Goal: Task Accomplishment & Management: Complete application form

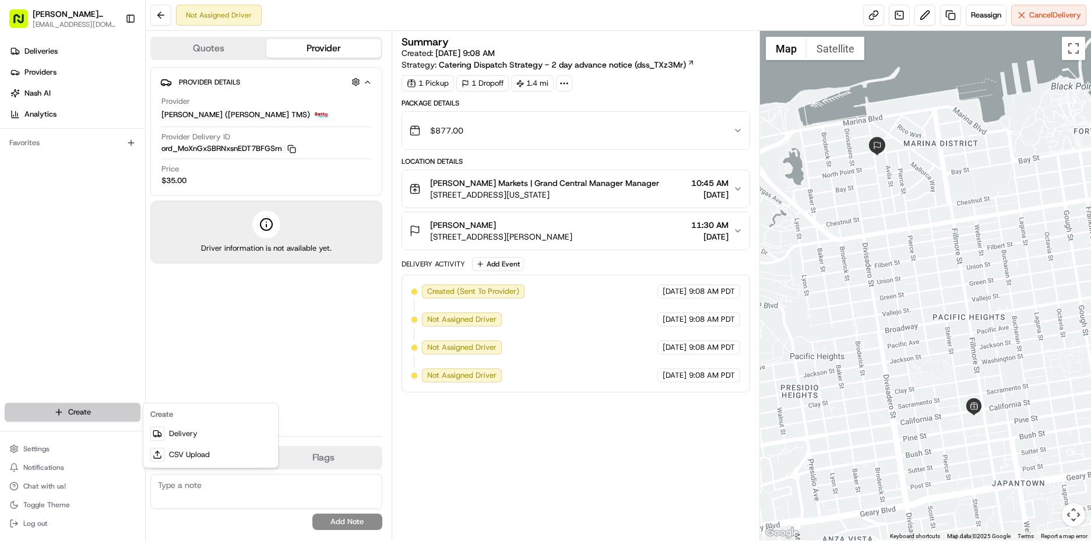
click at [82, 417] on html "[PERSON_NAME] Markets [EMAIL_ADDRESS][DOMAIN_NAME] Toggle Sidebar Deliveries Pr…" at bounding box center [545, 270] width 1091 height 541
click at [203, 434] on link "Delivery" at bounding box center [211, 433] width 130 height 21
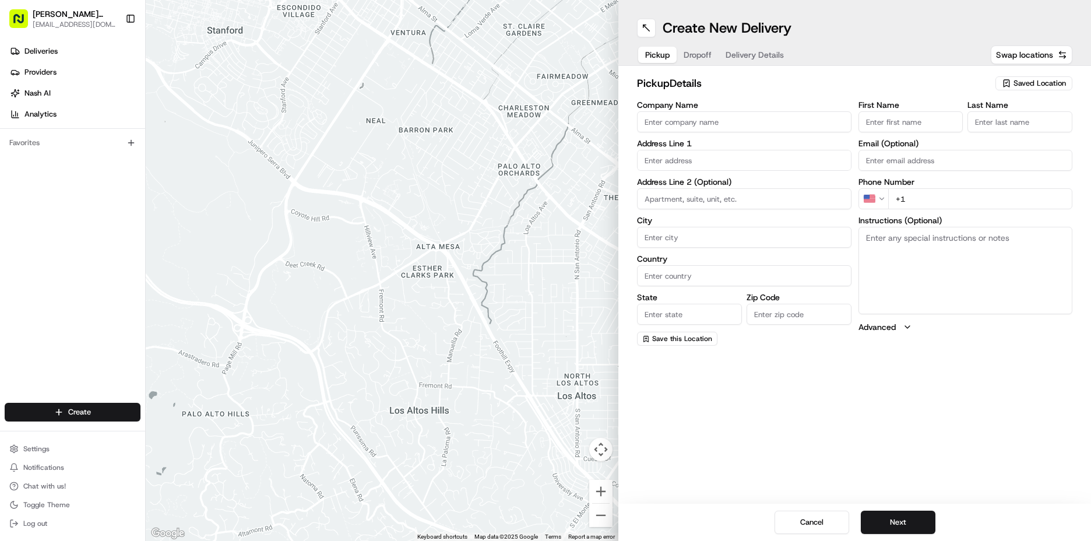
click at [1020, 83] on span "Saved Location" at bounding box center [1039, 83] width 52 height 10
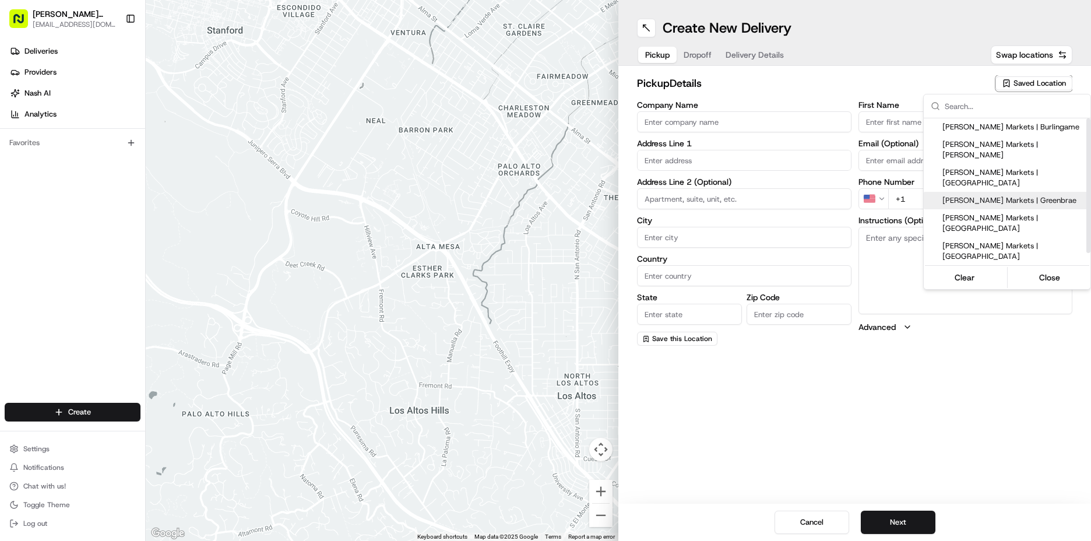
click at [1030, 195] on span "[PERSON_NAME] Markets | Greenbrae" at bounding box center [1013, 200] width 143 height 10
type input "[PERSON_NAME] Markets | Greenbrae"
type input "[GEOGRAPHIC_DATA]"
type input "Larkspur"
type input "US"
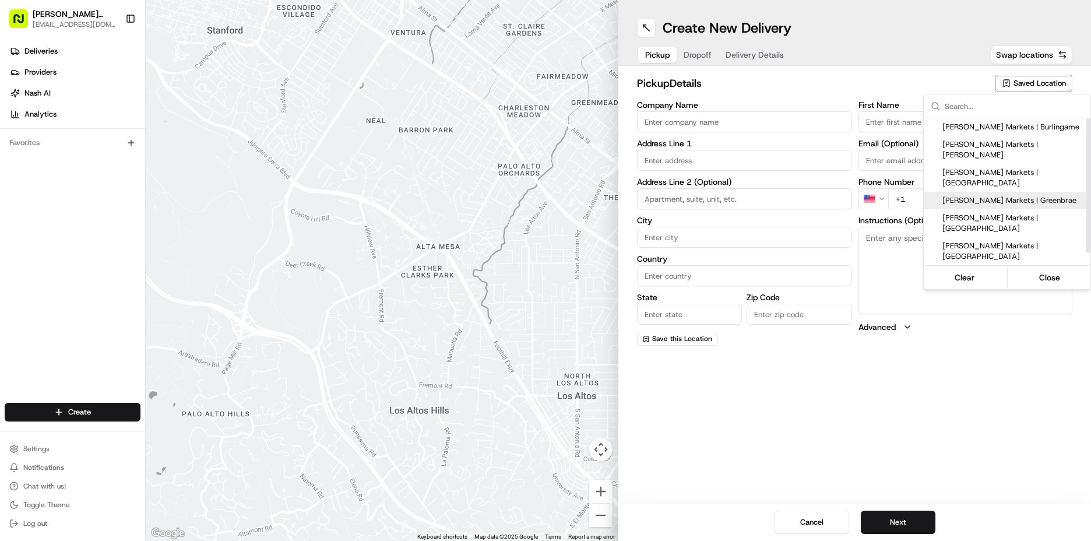
type input "CA"
type input "94904"
type input "Manager"
type input "[EMAIL_ADDRESS][DOMAIN_NAME]"
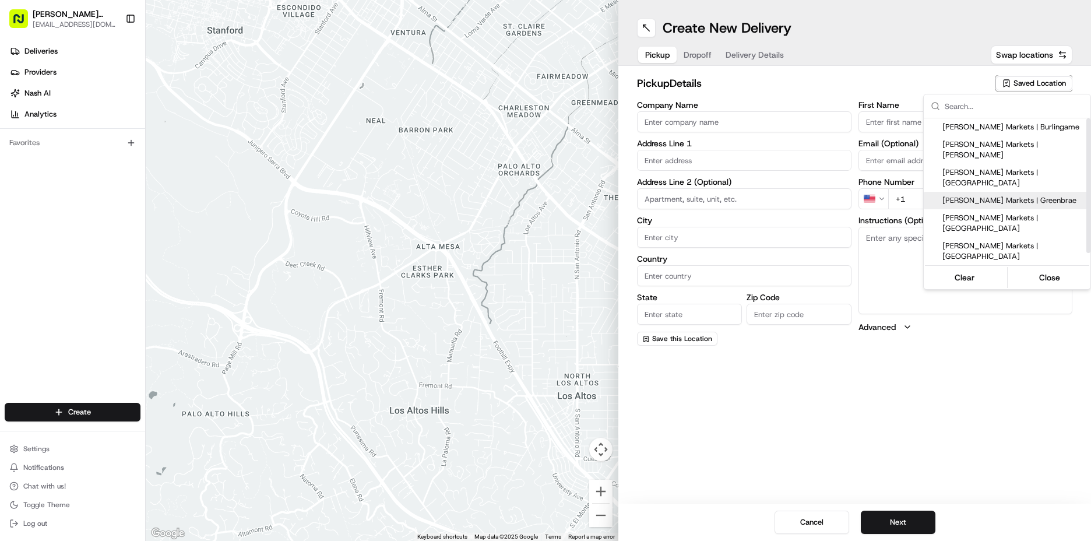
type input "[PHONE_NUMBER]"
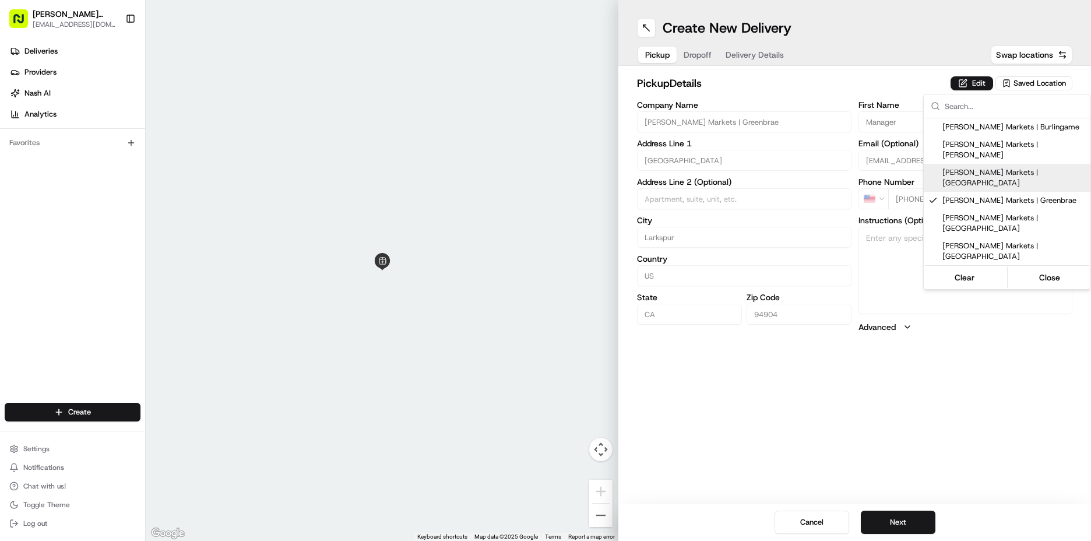
click at [976, 83] on html "[PERSON_NAME] Markets [EMAIL_ADDRESS][DOMAIN_NAME] Toggle Sidebar Deliveries Pr…" at bounding box center [545, 270] width 1091 height 541
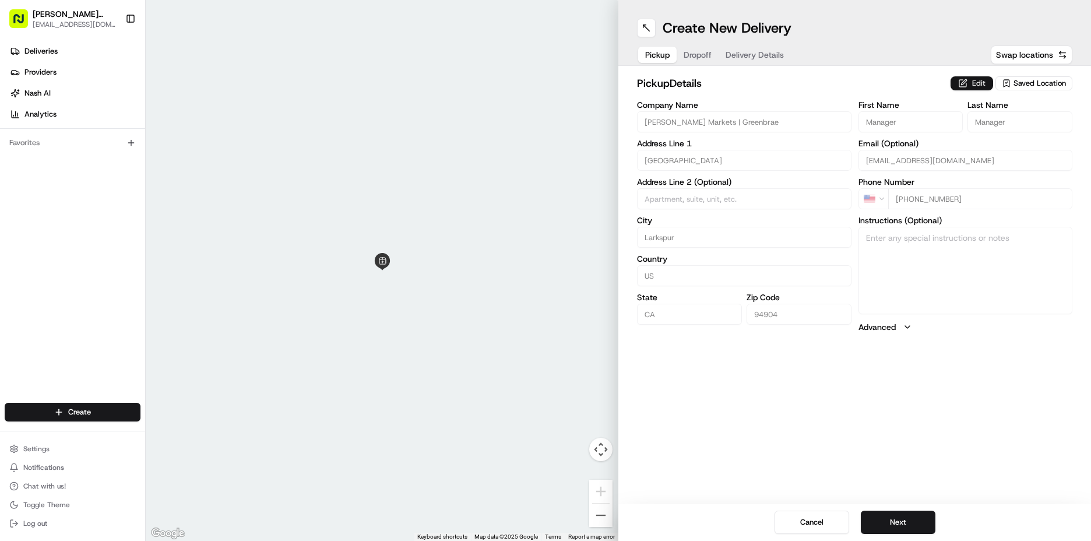
click at [973, 78] on button "Edit" at bounding box center [971, 83] width 43 height 14
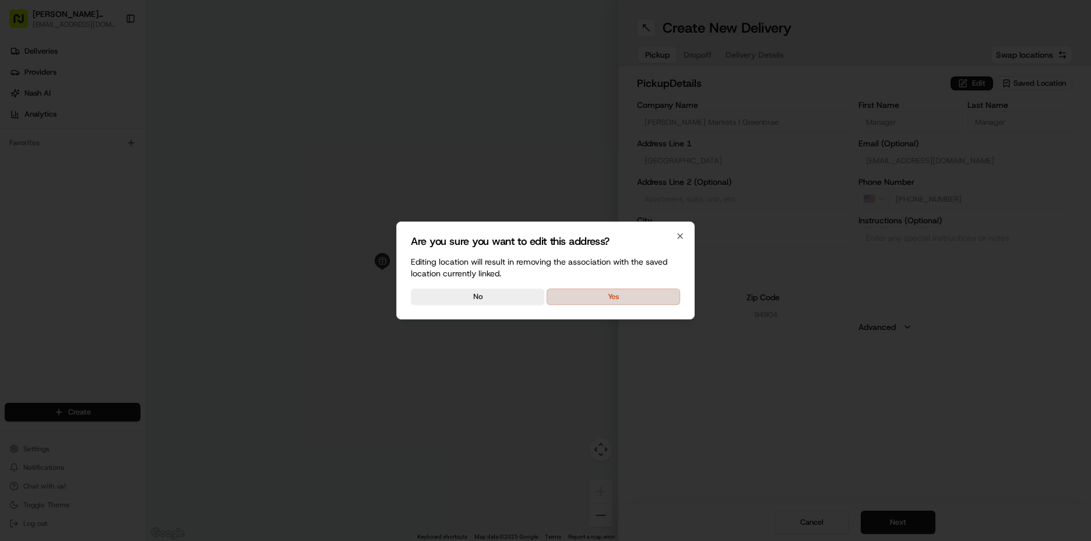
click at [614, 300] on button "Yes" at bounding box center [613, 296] width 133 height 16
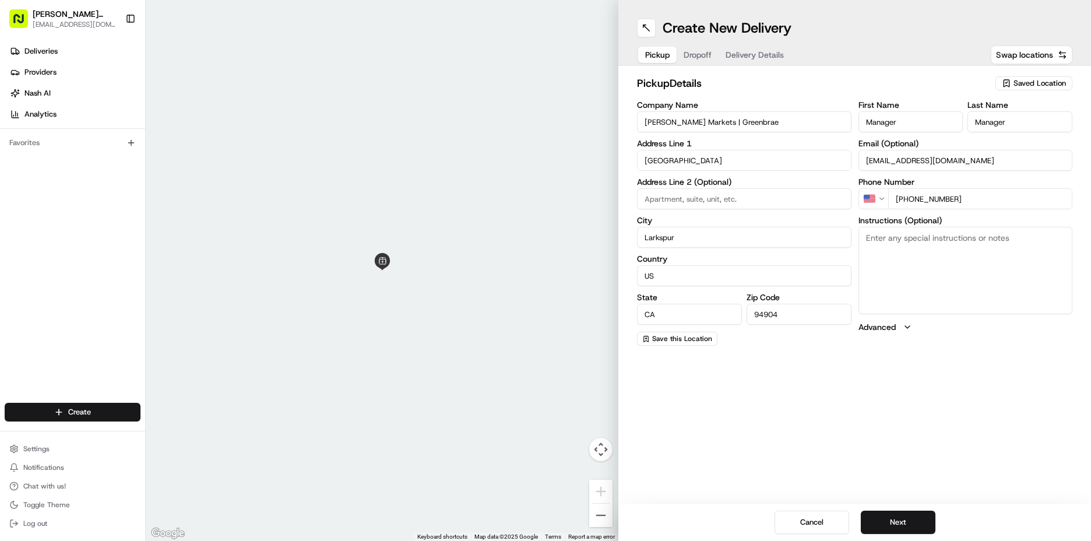
click at [888, 262] on textarea "Instructions (Optional)" at bounding box center [965, 270] width 214 height 87
type textarea "Go to deli order #285 [PERSON_NAME]"
click at [917, 520] on button "Next" at bounding box center [898, 521] width 75 height 23
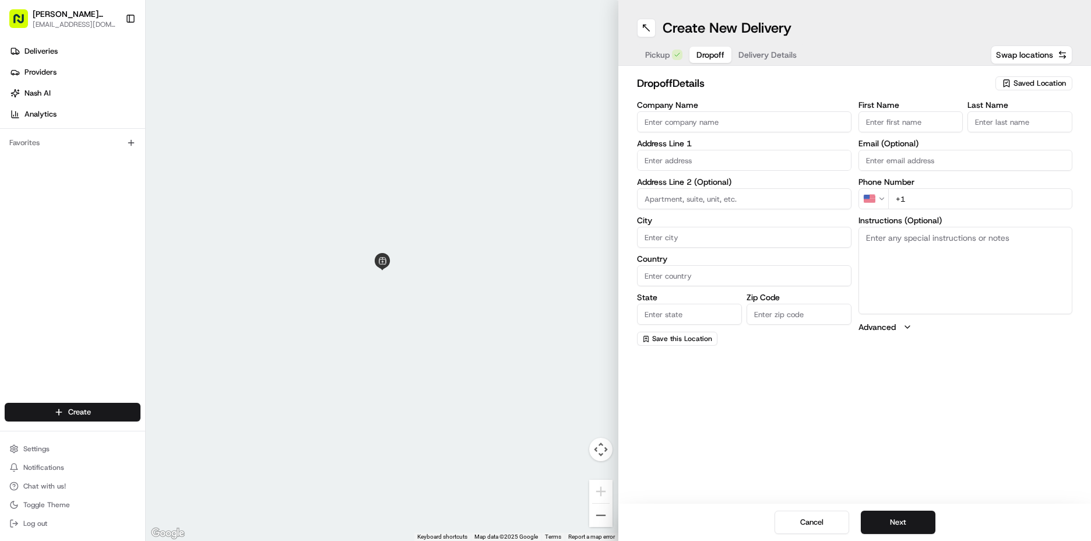
click at [895, 133] on div "First Name Last Name Email (Optional) Phone Number US +1 Instructions (Optional…" at bounding box center [965, 223] width 214 height 245
click at [888, 126] on input "First Name" at bounding box center [910, 121] width 105 height 21
type input "[PERSON_NAME]"
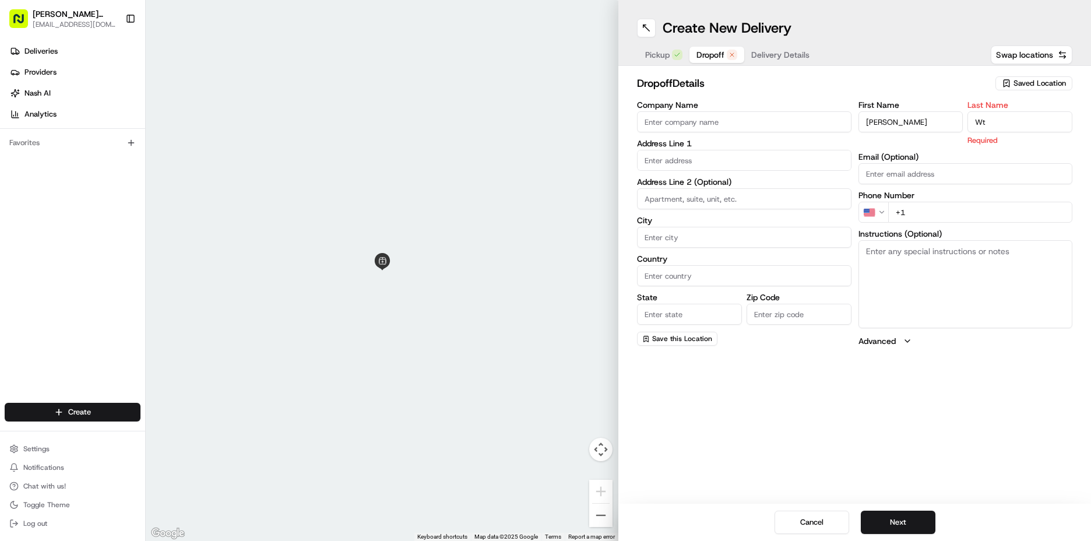
type input "W"
type input "Utrilla"
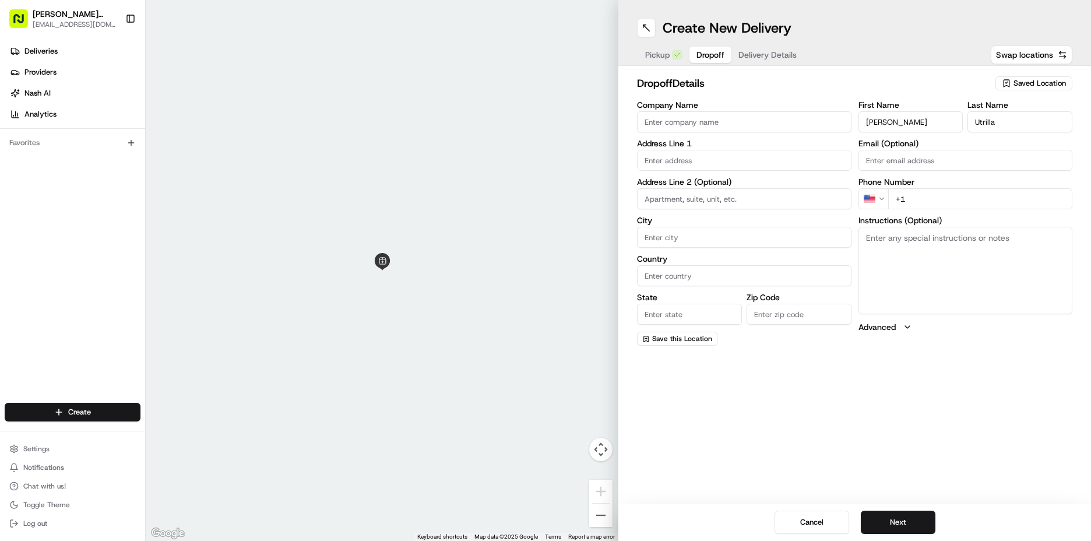
click at [903, 300] on textarea "Instructions (Optional)" at bounding box center [965, 270] width 214 height 87
click at [921, 203] on input "+1" at bounding box center [980, 198] width 185 height 21
type input "[PHONE_NUMBER]"
click at [657, 163] on input "text" at bounding box center [744, 160] width 214 height 21
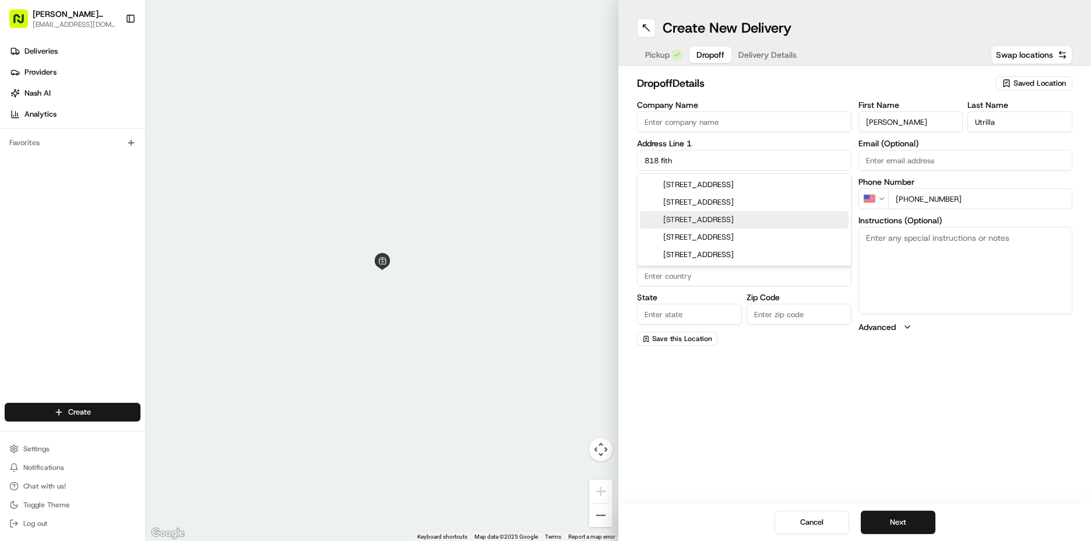
click at [677, 227] on div "[STREET_ADDRESS]" at bounding box center [744, 219] width 209 height 17
type input "[STREET_ADDRESS]"
type input "[GEOGRAPHIC_DATA][PERSON_NAME]"
type input "[GEOGRAPHIC_DATA]"
type input "CA"
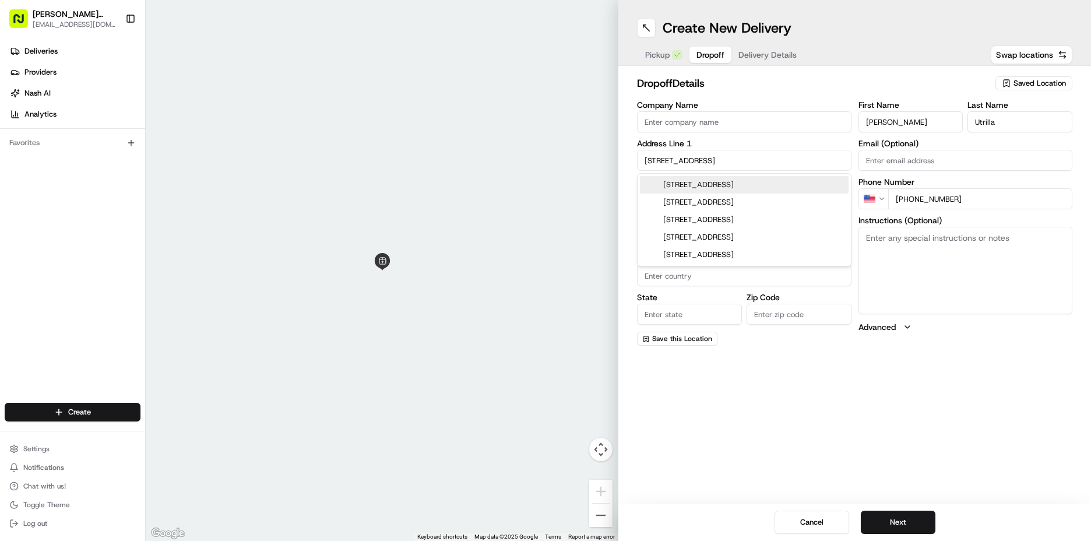
type input "94901"
type input "[STREET_ADDRESS]"
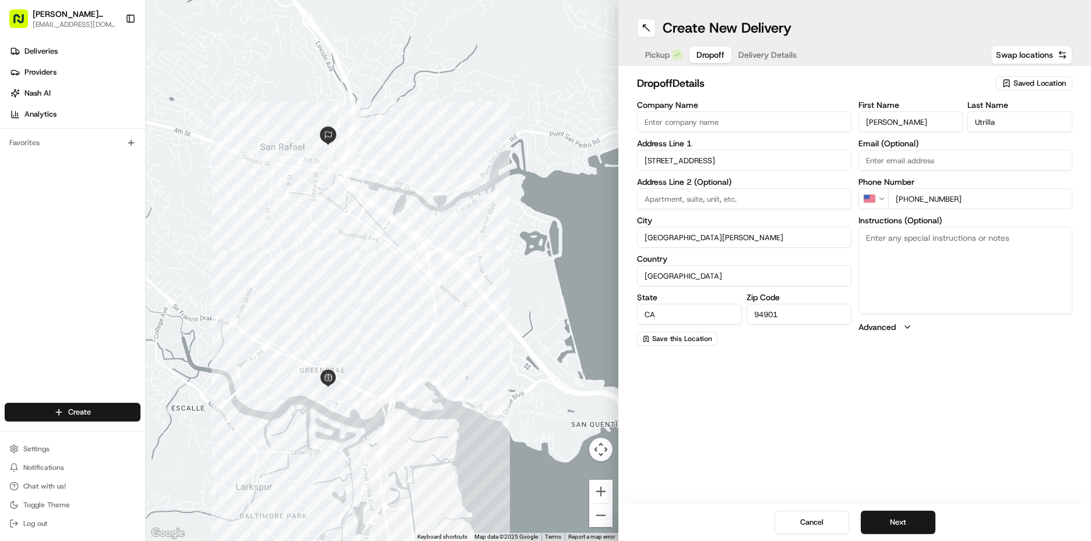
click at [682, 205] on input at bounding box center [744, 198] width 214 height 21
type input "Suite 200"
click at [967, 238] on textarea "Instructions (Optional)" at bounding box center [965, 270] width 214 height 87
click at [992, 260] on textarea "Instructions (Optional)" at bounding box center [965, 270] width 214 height 87
paste textarea "Please call: [PHONE_NUMBER] so we assist on bringing the items up. I will give …"
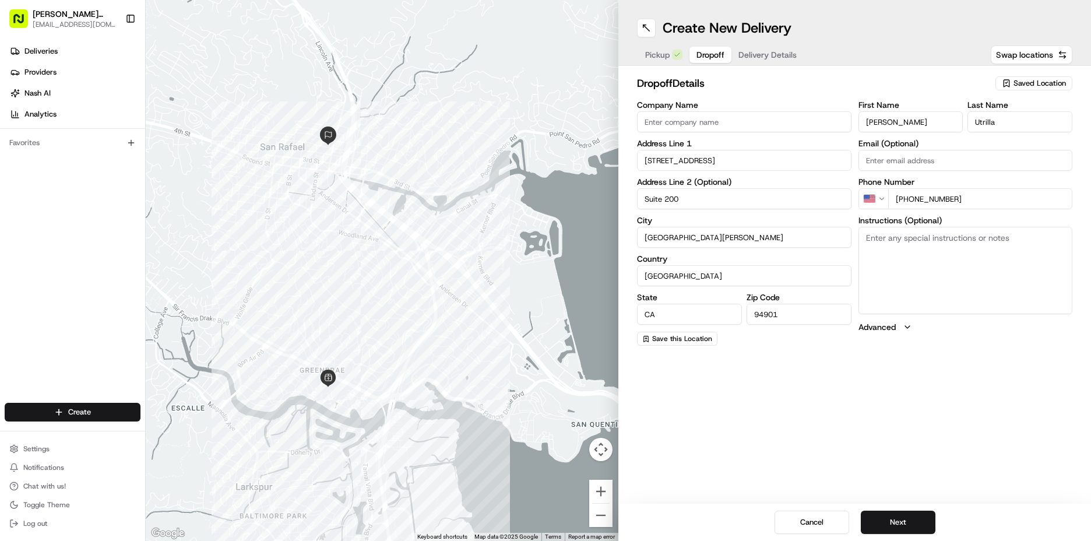
type textarea "Please call: [PHONE_NUMBER] so we assist on bringing the items up. I will give …"
click at [749, 55] on button "Delivery Details" at bounding box center [767, 55] width 72 height 16
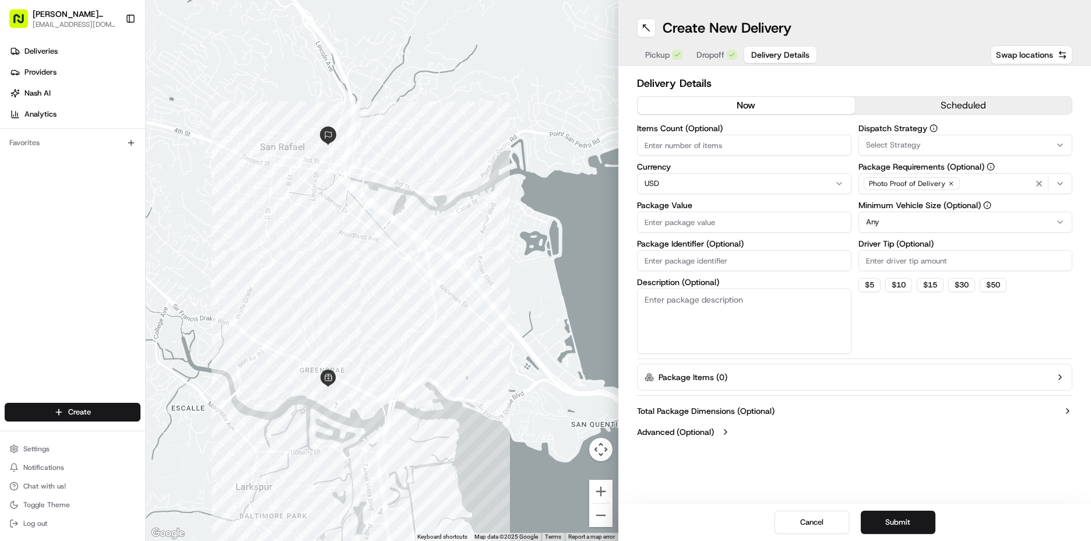
click at [1009, 109] on button "scheduled" at bounding box center [963, 105] width 217 height 17
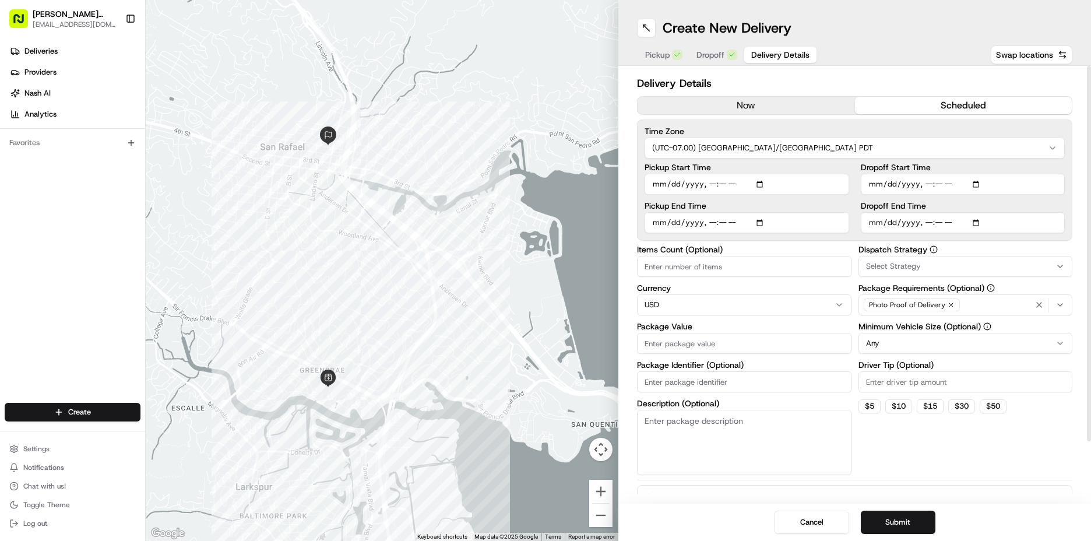
click at [652, 186] on input "Pickup Start Time" at bounding box center [747, 184] width 205 height 21
click at [675, 187] on input "Pickup Start Time" at bounding box center [747, 184] width 205 height 21
click at [706, 180] on input "Pickup Start Time" at bounding box center [747, 184] width 205 height 21
click at [708, 185] on input "Pickup Start Time" at bounding box center [747, 184] width 205 height 21
click at [725, 184] on input "Pickup Start Time" at bounding box center [747, 184] width 205 height 21
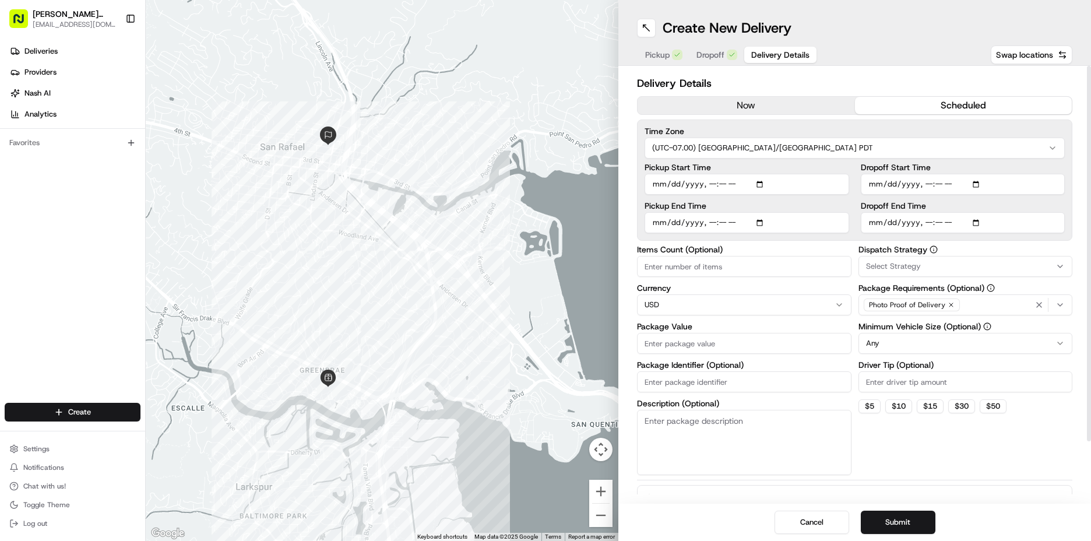
click at [710, 182] on input "Pickup Start Time" at bounding box center [747, 184] width 205 height 21
click at [738, 182] on input "Pickup Start Time" at bounding box center [747, 184] width 205 height 21
type input "[DATE]T11:10"
click at [655, 222] on input "Pickup End Time" at bounding box center [747, 222] width 205 height 21
click at [709, 223] on input "Pickup End Time" at bounding box center [747, 222] width 205 height 21
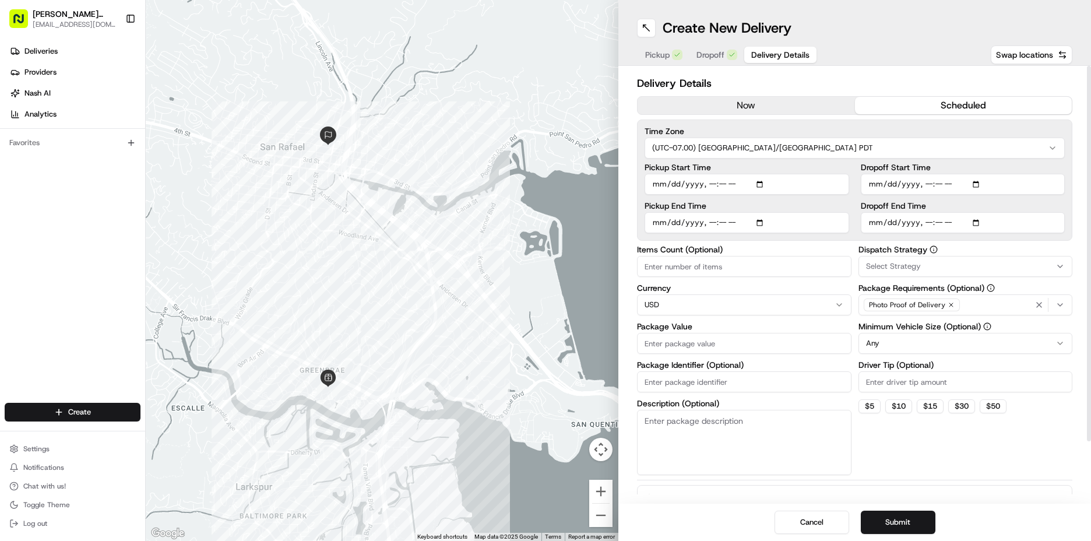
click at [709, 223] on input "Pickup End Time" at bounding box center [747, 222] width 205 height 21
type input "[DATE]T11:40"
click at [881, 185] on input "Dropoff Start Time" at bounding box center [963, 184] width 205 height 21
click at [921, 184] on input "Dropoff Start Time" at bounding box center [963, 184] width 205 height 21
type input "[DATE]T11:30"
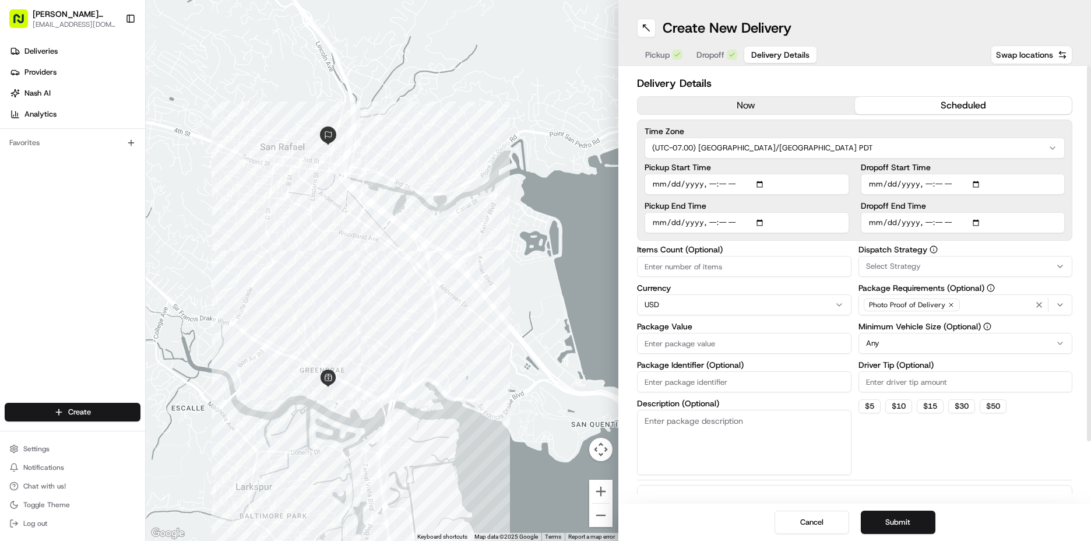
click at [876, 217] on input "Dropoff End Time" at bounding box center [963, 222] width 205 height 21
click at [922, 221] on input "Dropoff End Time" at bounding box center [963, 222] width 205 height 21
type input "[DATE]T12:00"
click at [912, 262] on span "Select Strategy" at bounding box center [893, 266] width 55 height 10
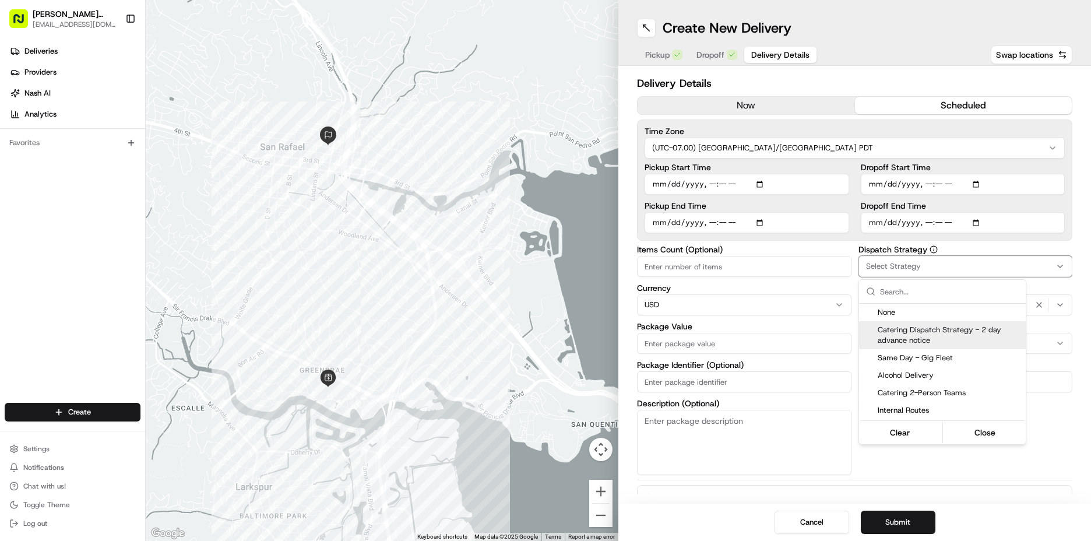
click at [913, 330] on span "Catering Dispatch Strategy - 2 day advance notice" at bounding box center [949, 335] width 143 height 21
click at [1046, 453] on html "[PERSON_NAME] Markets [EMAIL_ADDRESS][DOMAIN_NAME] Toggle Sidebar Deliveries Pr…" at bounding box center [545, 270] width 1091 height 541
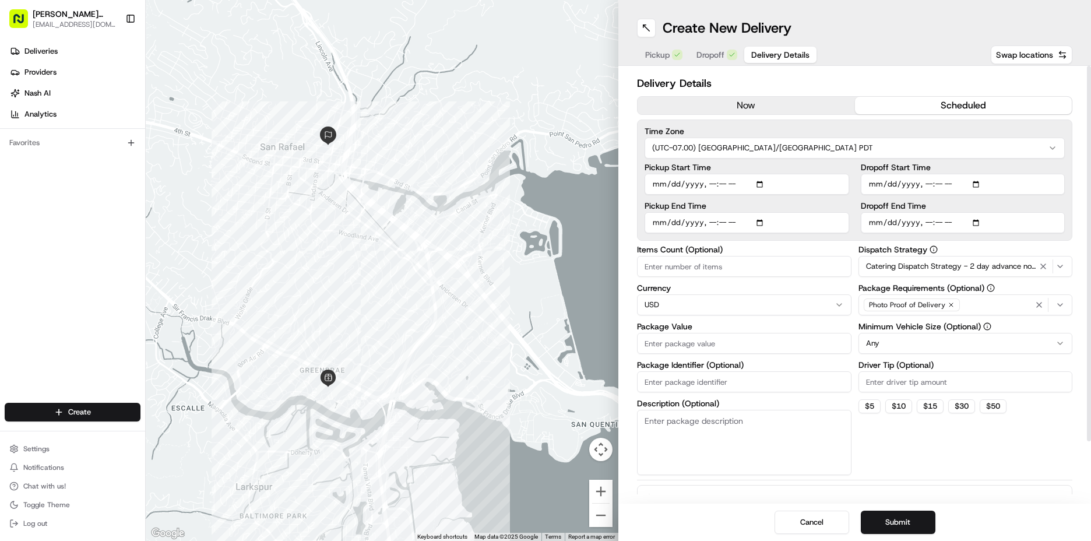
click at [902, 336] on html "[PERSON_NAME] Markets [EMAIL_ADDRESS][DOMAIN_NAME] Toggle Sidebar Deliveries Pr…" at bounding box center [545, 270] width 1091 height 541
click at [888, 385] on input "Driver Tip (Optional)" at bounding box center [965, 381] width 214 height 21
type input "40"
click at [727, 347] on input "Package Value" at bounding box center [744, 343] width 214 height 21
type input "940"
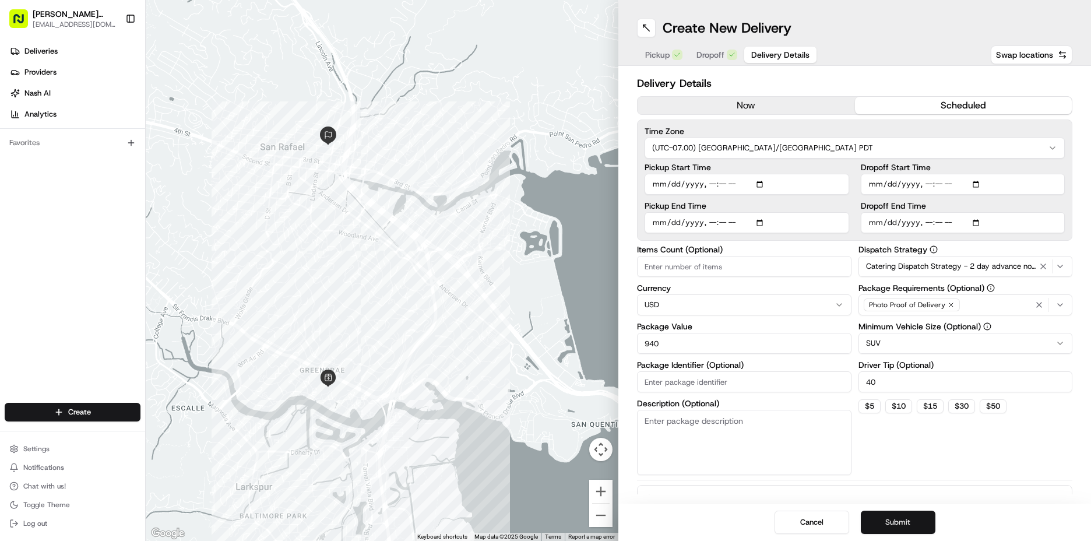
click at [900, 525] on button "Submit" at bounding box center [898, 521] width 75 height 23
